Goal: Go to known website: Access a specific website the user already knows

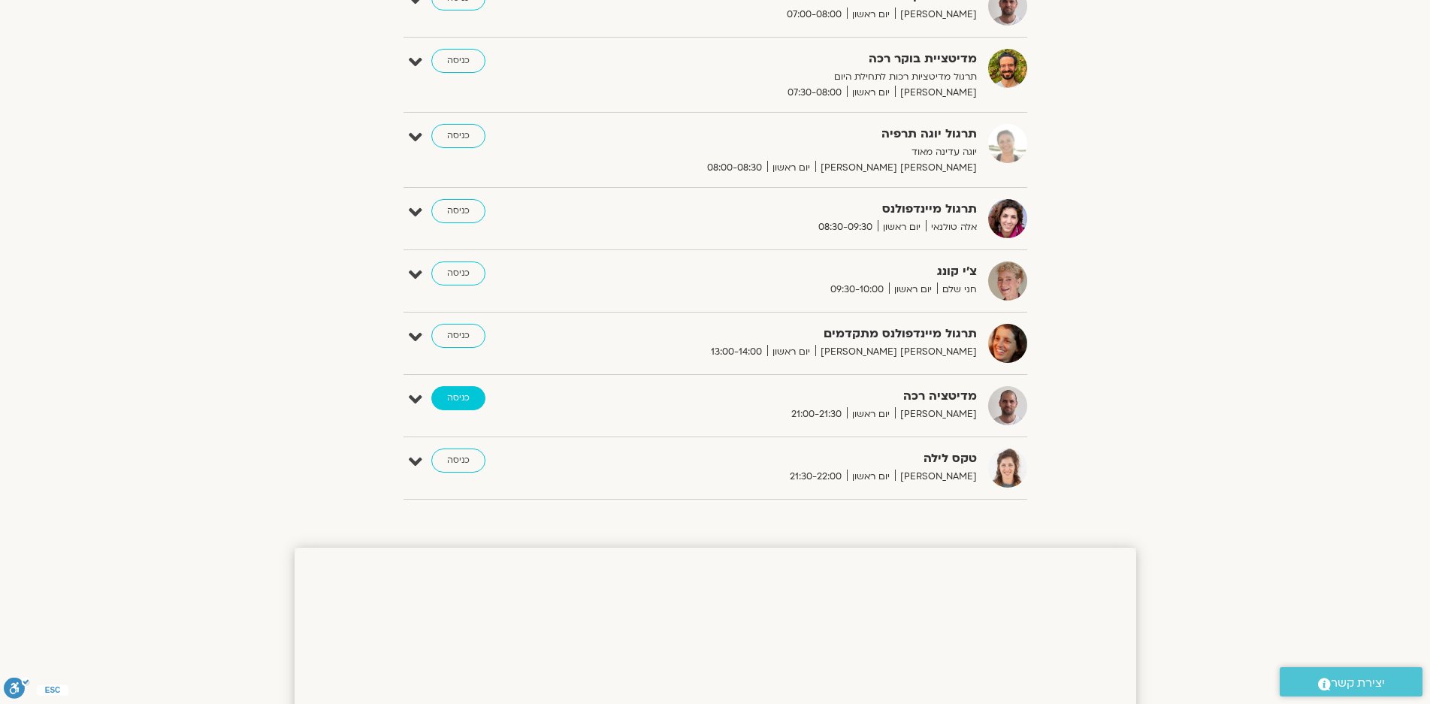
click at [455, 396] on link "כניסה" at bounding box center [458, 398] width 54 height 24
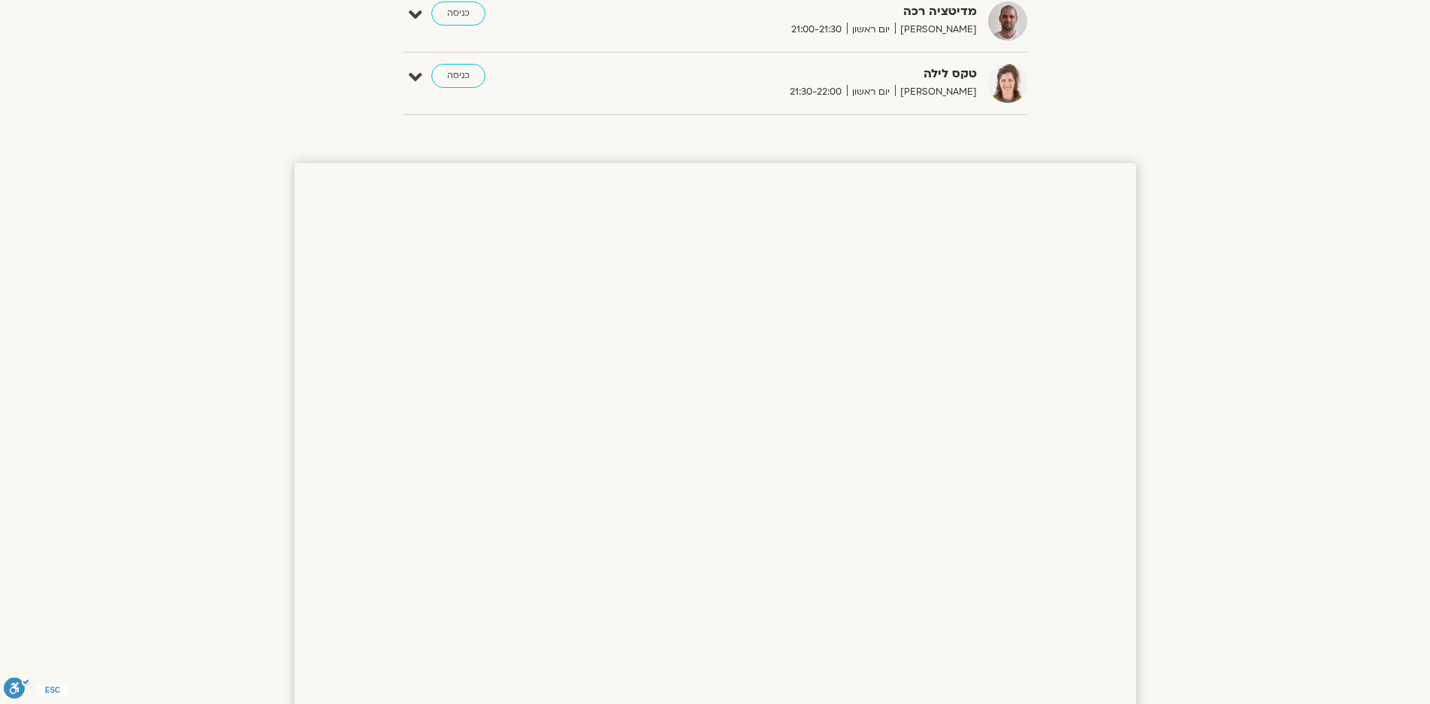
scroll to position [814, 0]
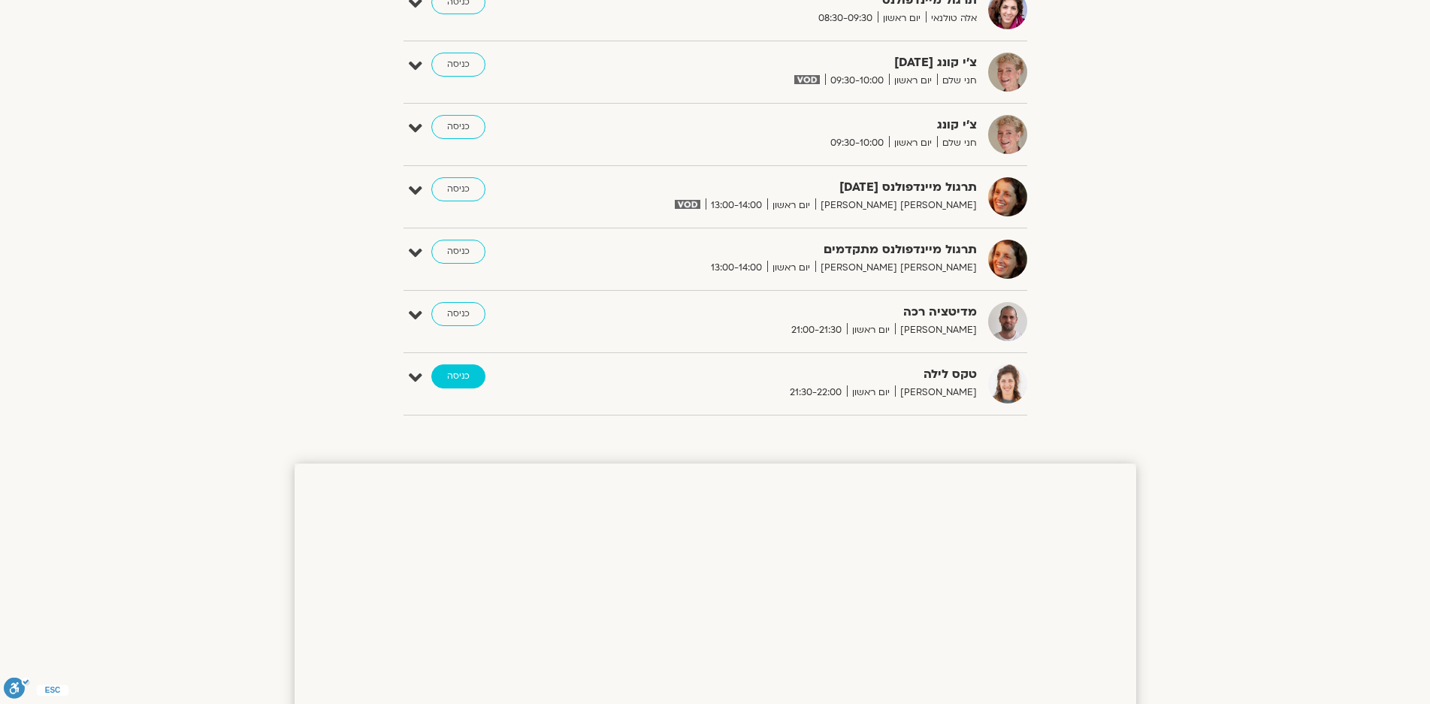
click at [448, 373] on link "כניסה" at bounding box center [458, 376] width 54 height 24
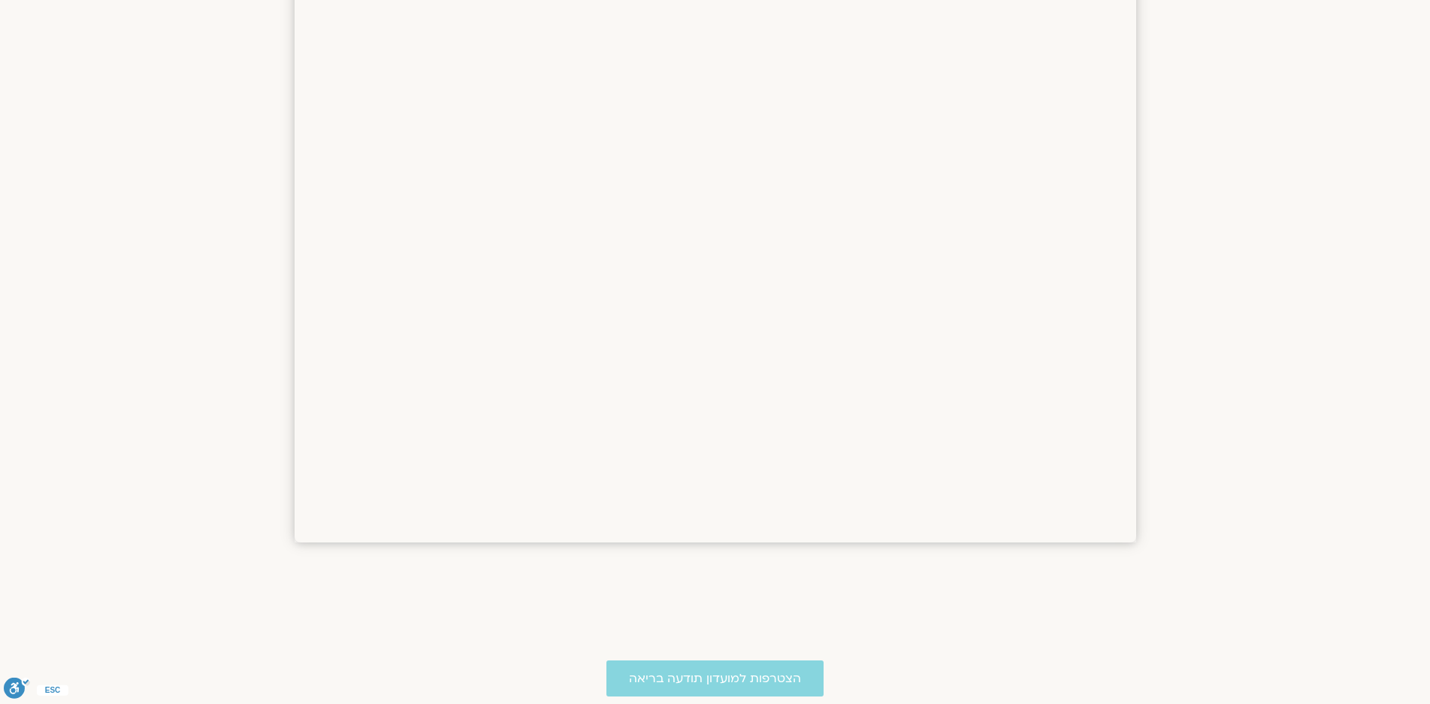
scroll to position [852, 0]
